Goal: Find contact information: Find contact information

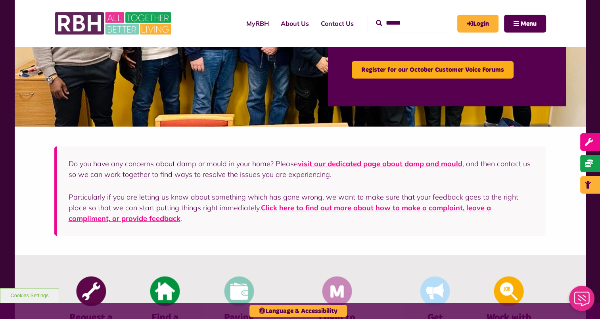
scroll to position [136, 0]
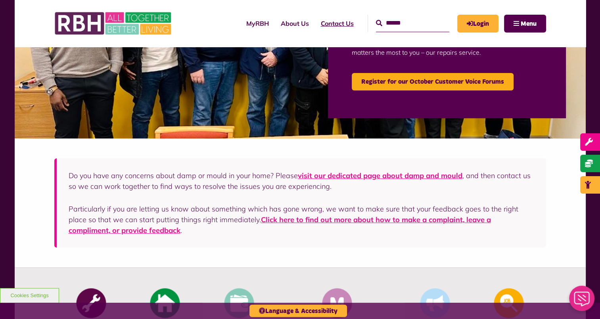
click at [331, 21] on link "Contact Us" at bounding box center [337, 23] width 45 height 21
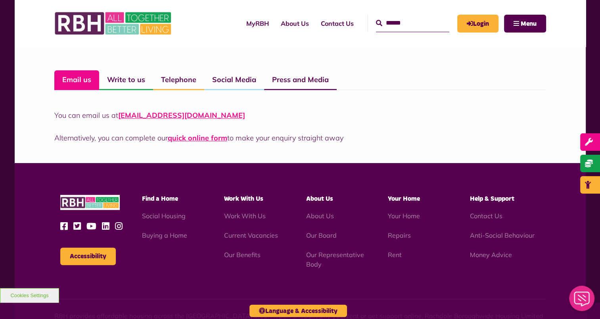
scroll to position [585, 0]
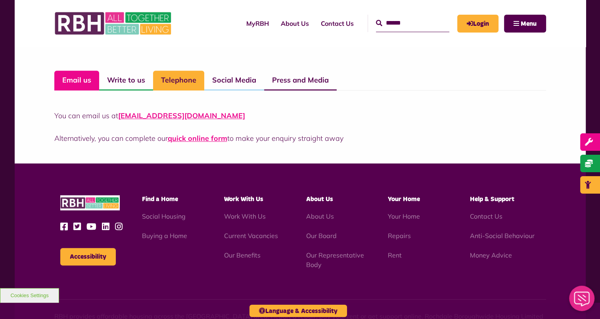
click at [171, 81] on link "Telephone" at bounding box center [178, 81] width 51 height 20
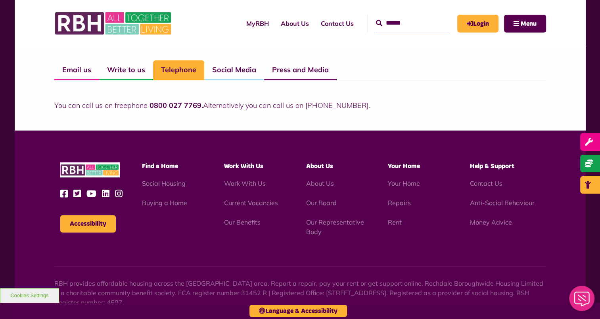
scroll to position [595, 0]
click at [490, 103] on p "You can call us on freephone 0800 027 7769. Alternatively you can call us on 01…" at bounding box center [300, 105] width 492 height 11
